Goal: Task Accomplishment & Management: Use online tool/utility

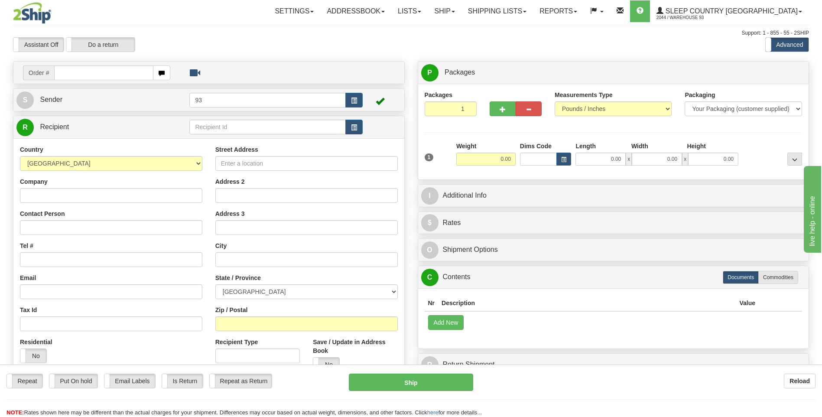
click at [648, 378] on div "Reload" at bounding box center [651, 381] width 330 height 15
click at [507, 13] on link "Shipping lists" at bounding box center [498, 11] width 72 height 22
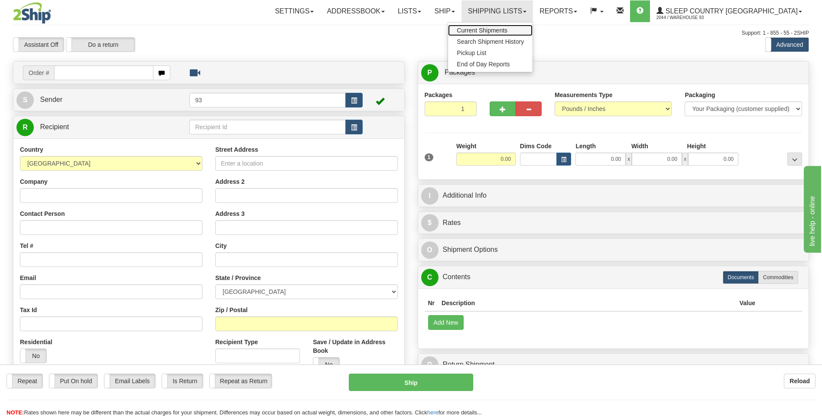
click at [508, 33] on span "Current Shipments" at bounding box center [482, 30] width 51 height 7
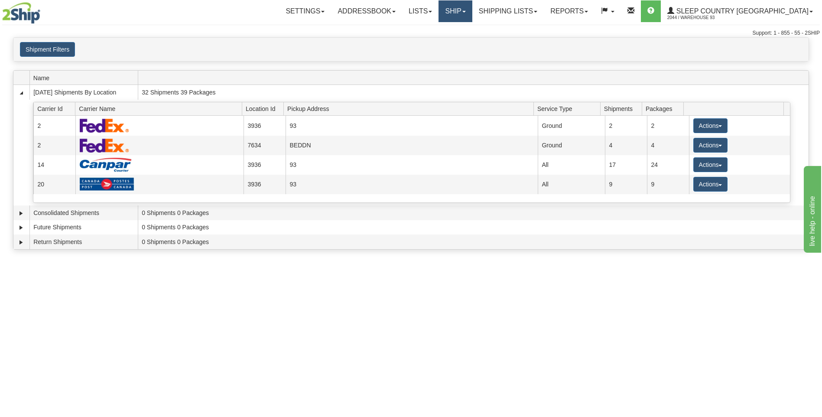
click at [472, 11] on link "Ship" at bounding box center [455, 11] width 33 height 22
click at [472, 32] on link "Ship Screen" at bounding box center [433, 30] width 78 height 11
